Goal: Task Accomplishment & Management: Manage account settings

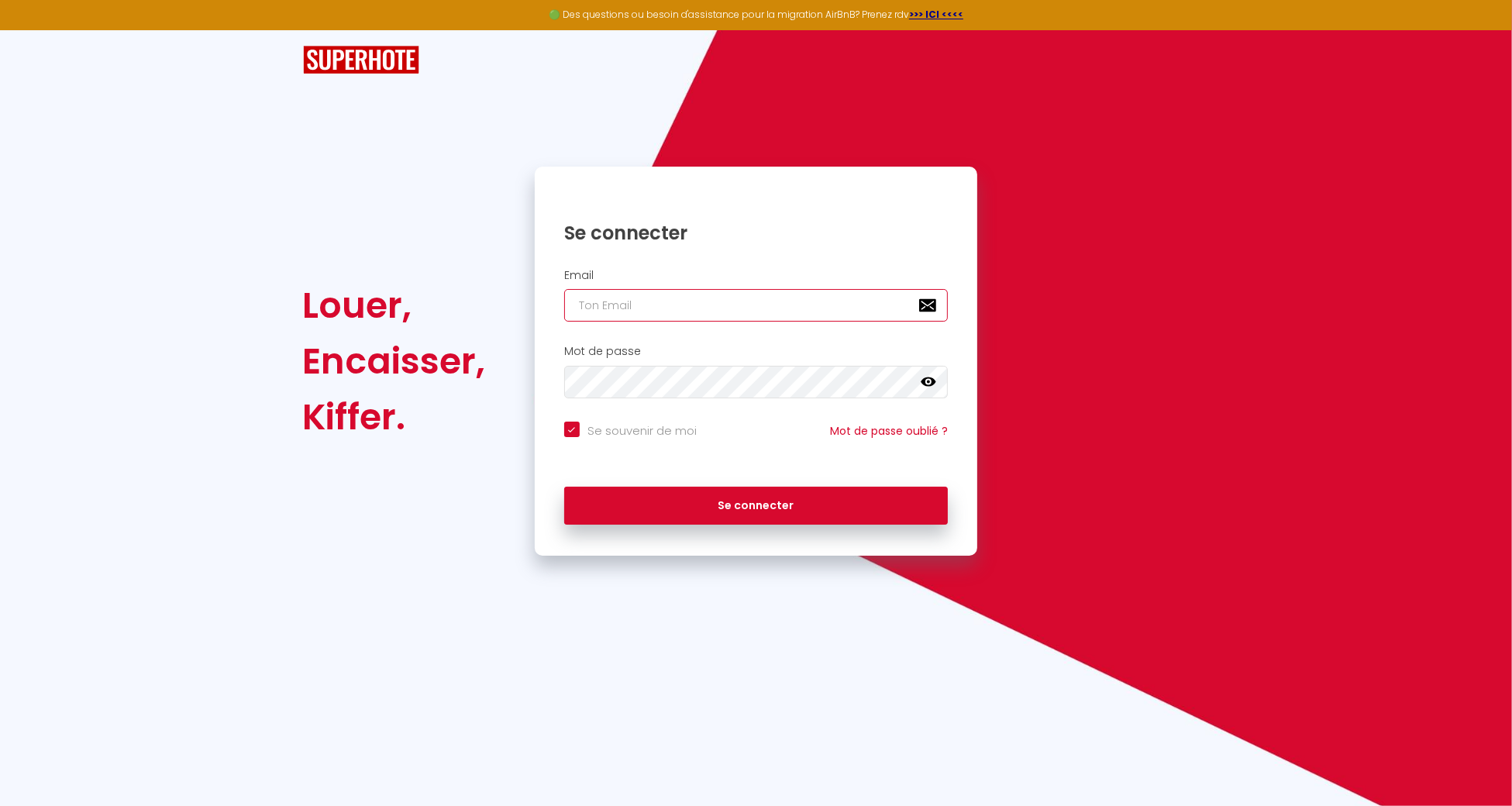
click at [694, 309] on input "email" at bounding box center [756, 305] width 384 height 32
type input "[EMAIL_ADDRESS][DOMAIN_NAME]"
click at [564, 487] on button "Se connecter" at bounding box center [756, 506] width 384 height 39
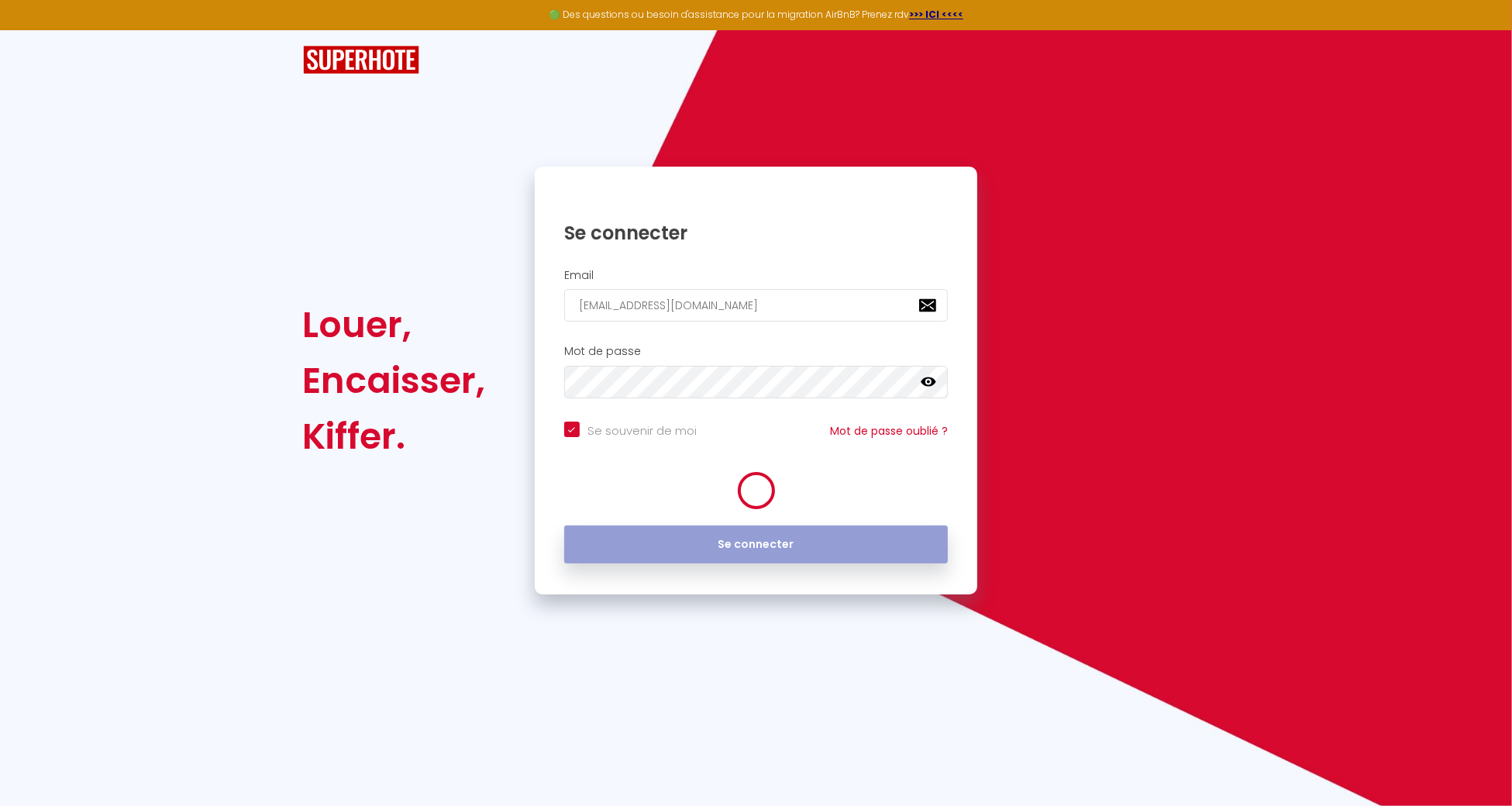
checkbox input "true"
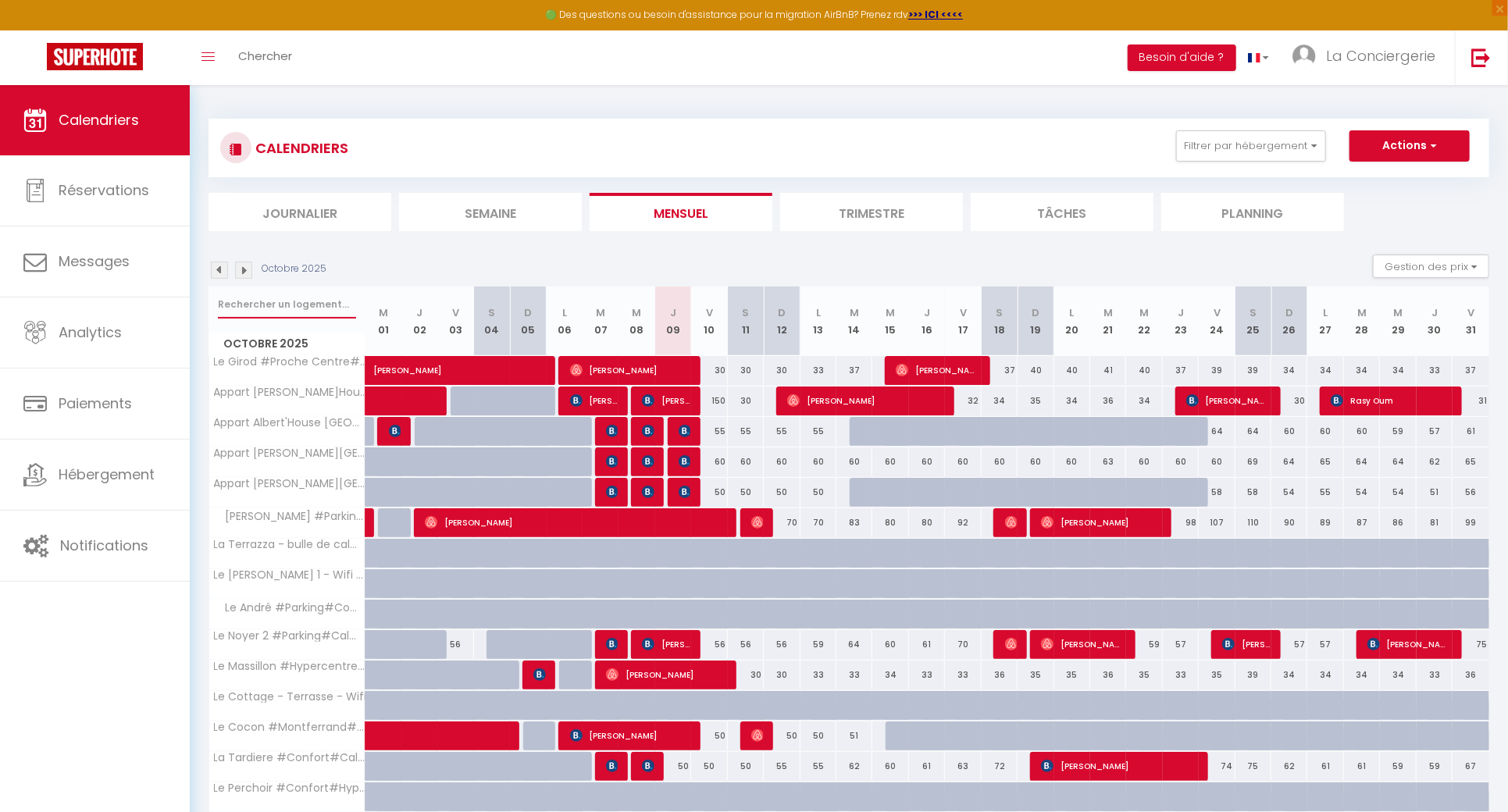
click at [269, 305] on input "text" at bounding box center [287, 304] width 138 height 28
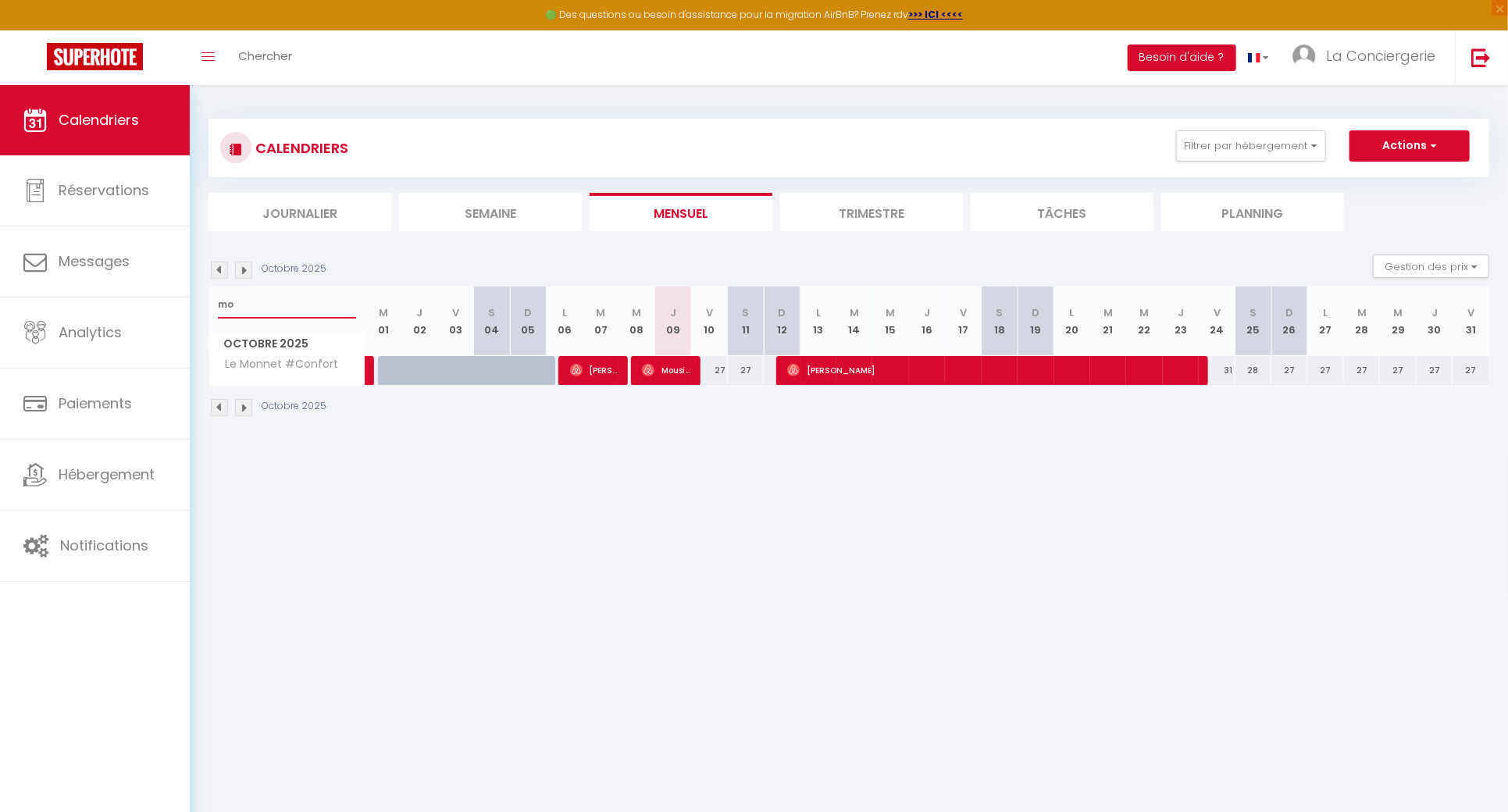
type input "m"
type input "d"
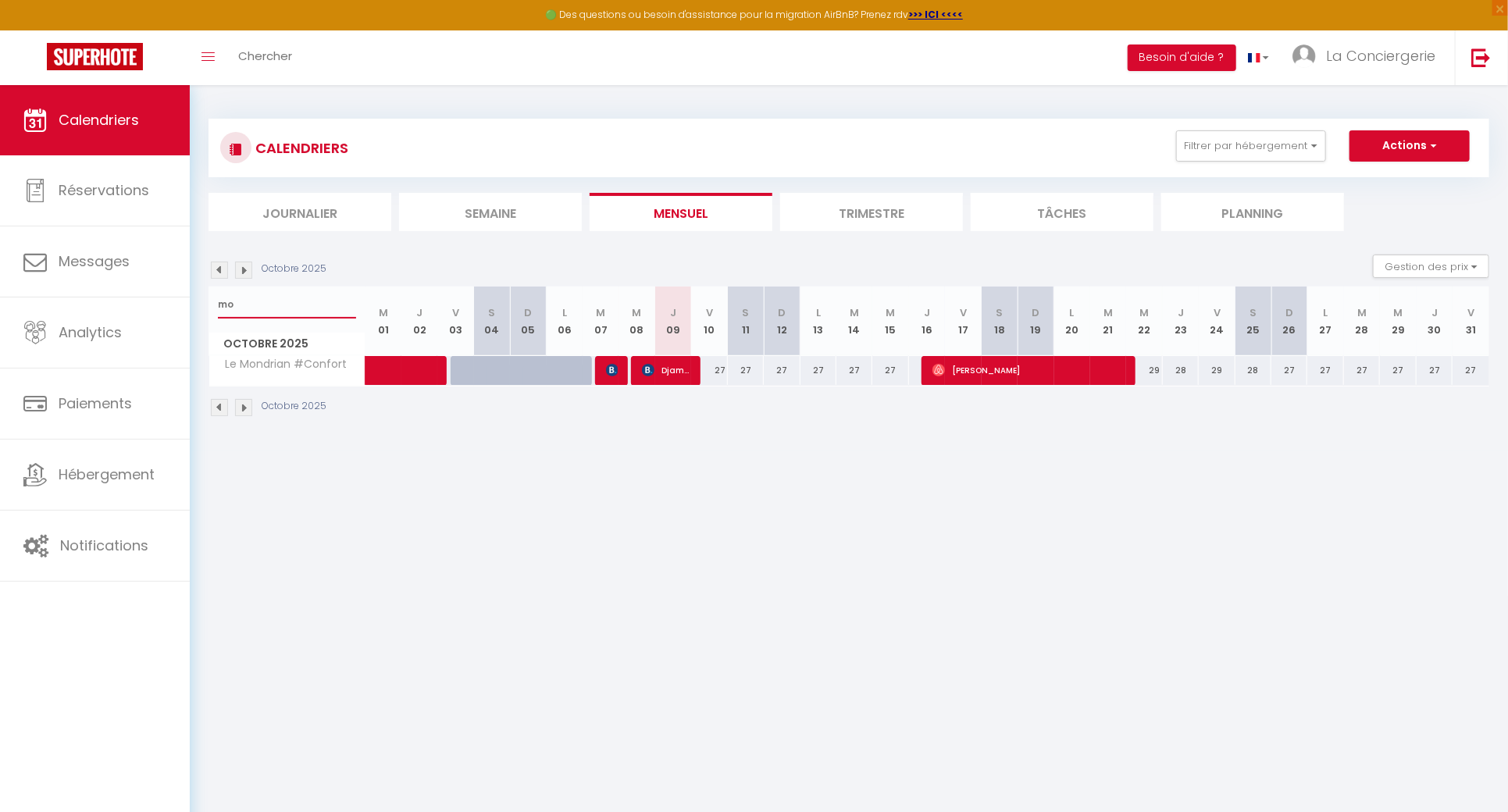
type input "m"
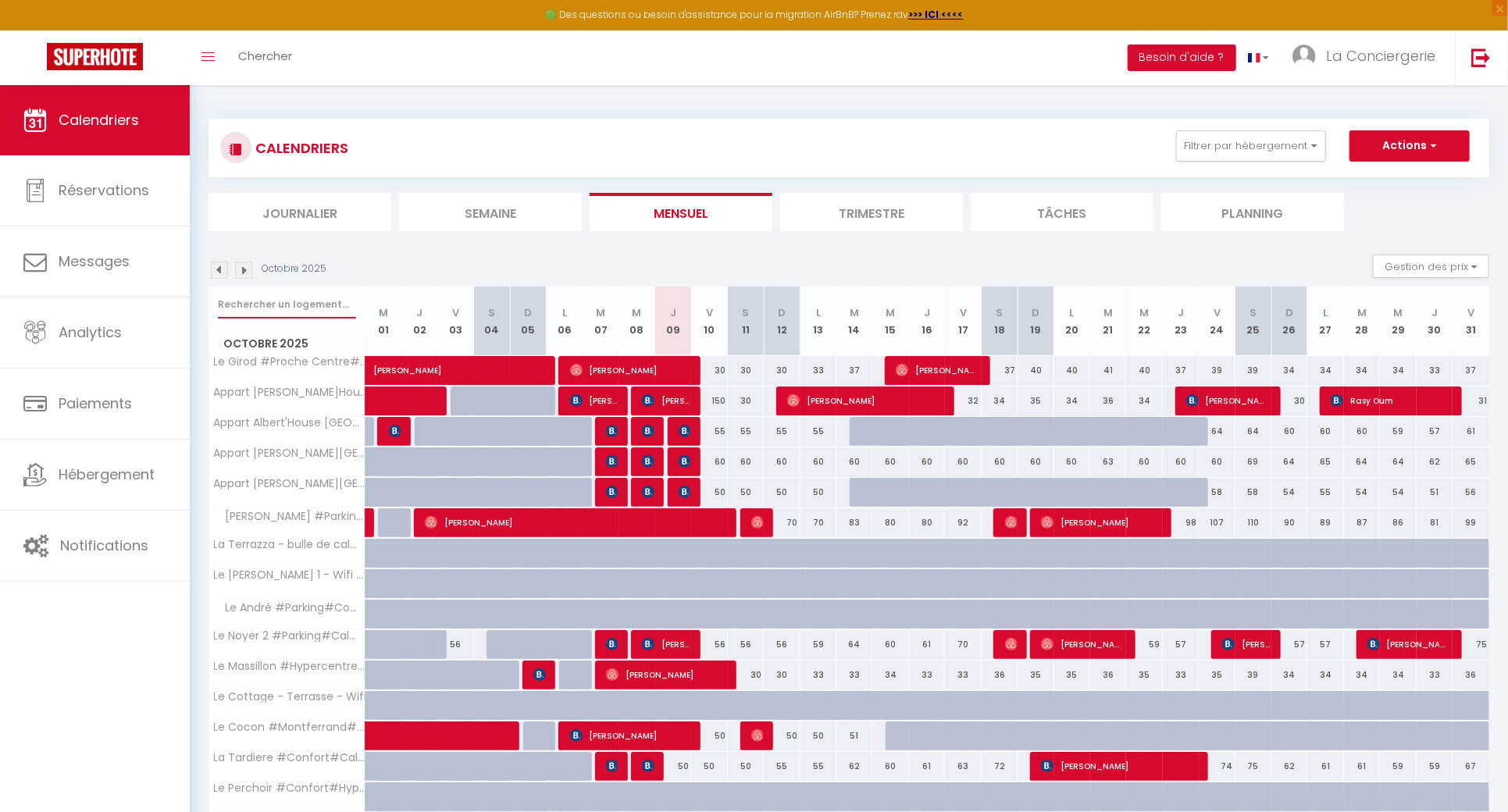
click at [278, 299] on input "text" at bounding box center [287, 304] width 138 height 28
